Goal: Find specific page/section: Find specific page/section

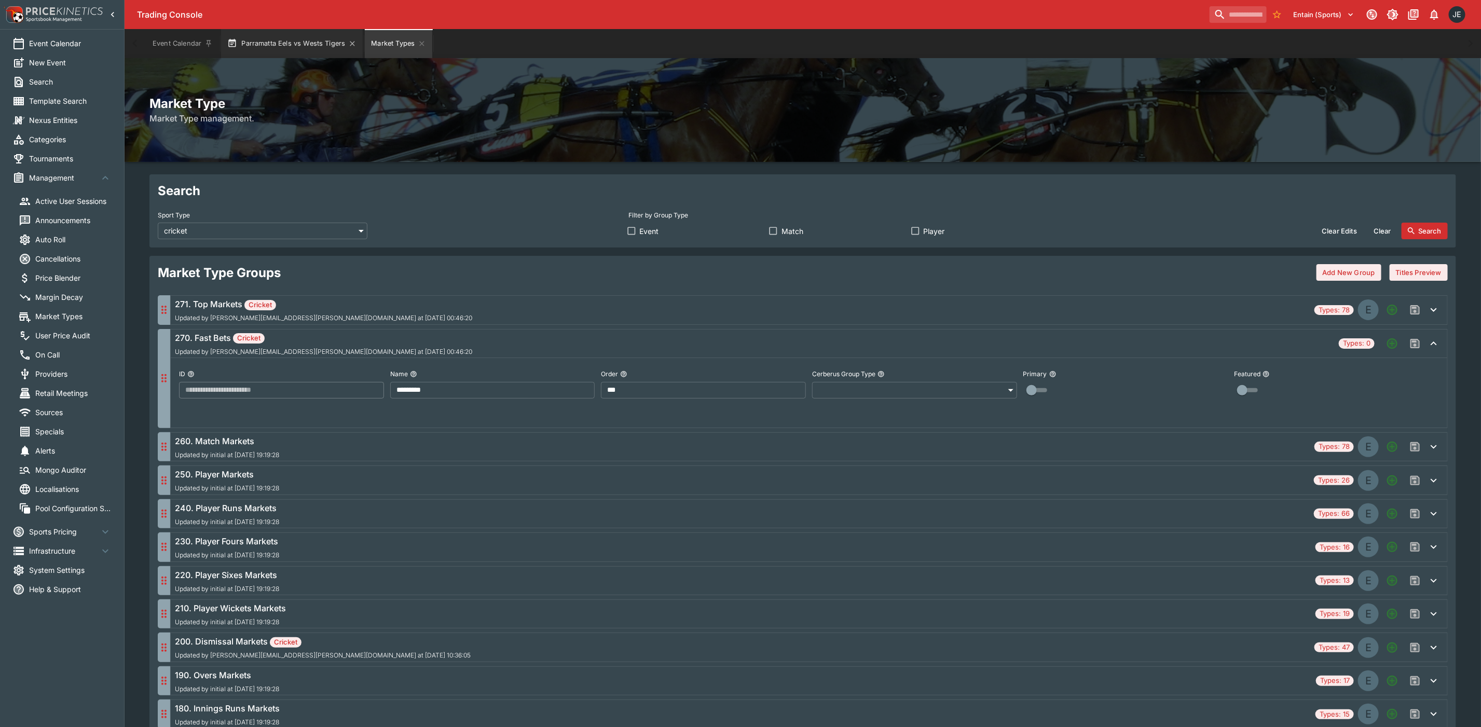
click at [299, 45] on button "Parramatta Eels vs Wests Tigers" at bounding box center [292, 43] width 142 height 29
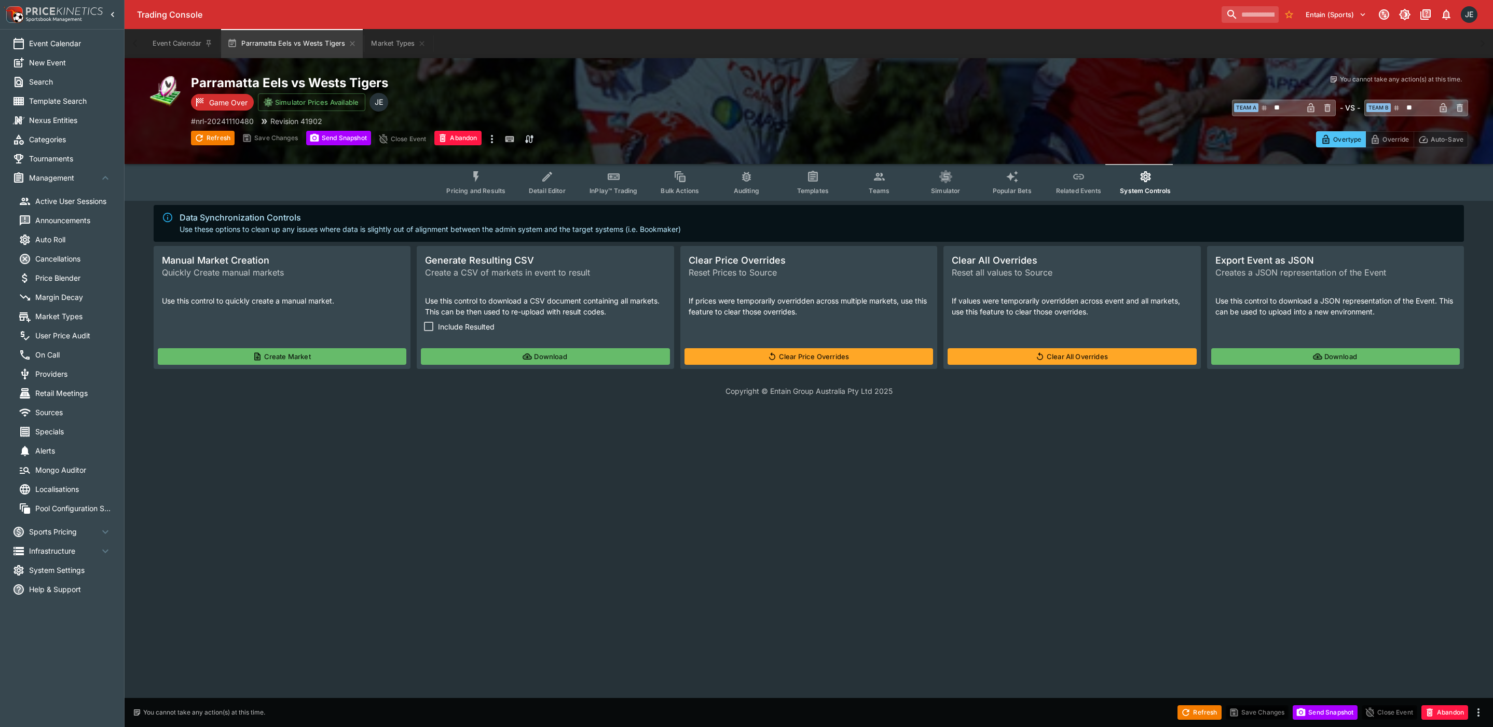
click at [484, 188] on span "Pricing and Results" at bounding box center [475, 191] width 59 height 8
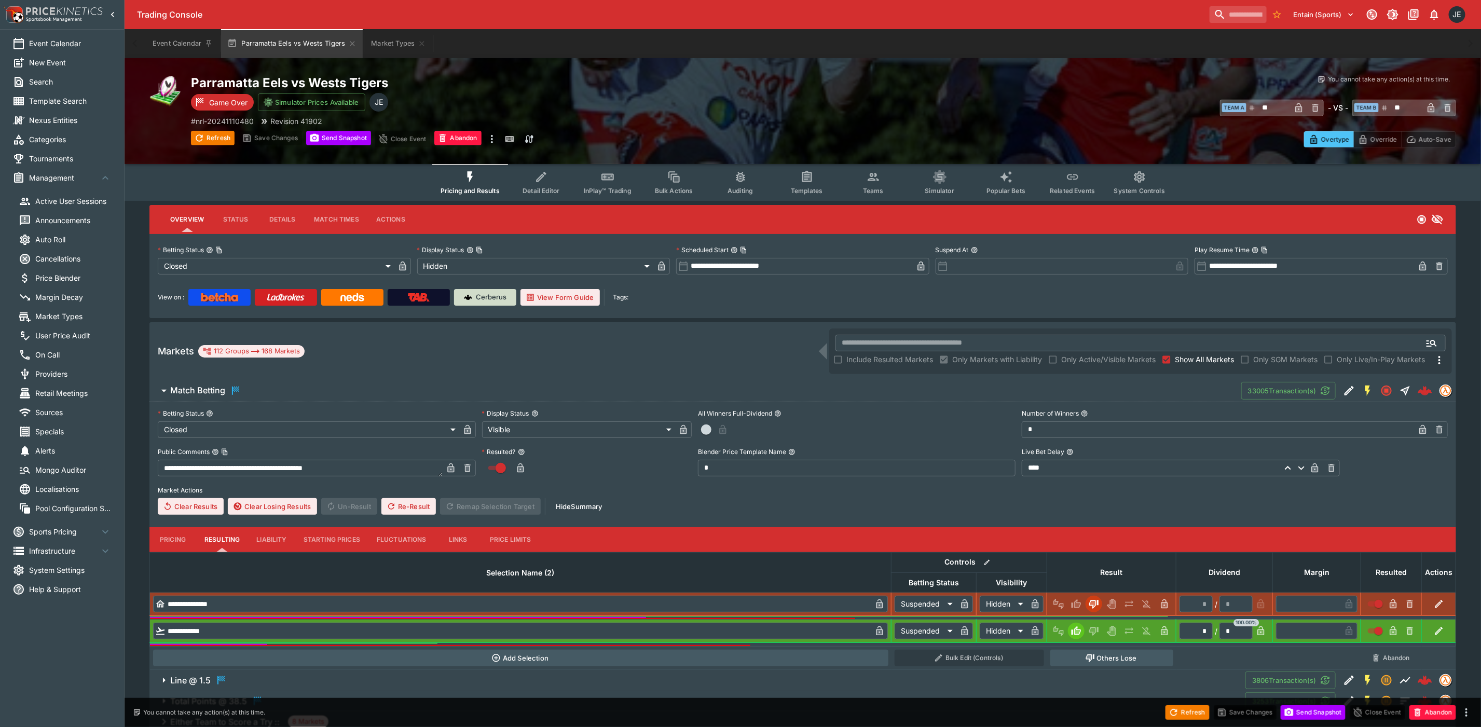
click at [485, 297] on p "Cerberus" at bounding box center [491, 297] width 31 height 10
